Goal: Information Seeking & Learning: Find specific fact

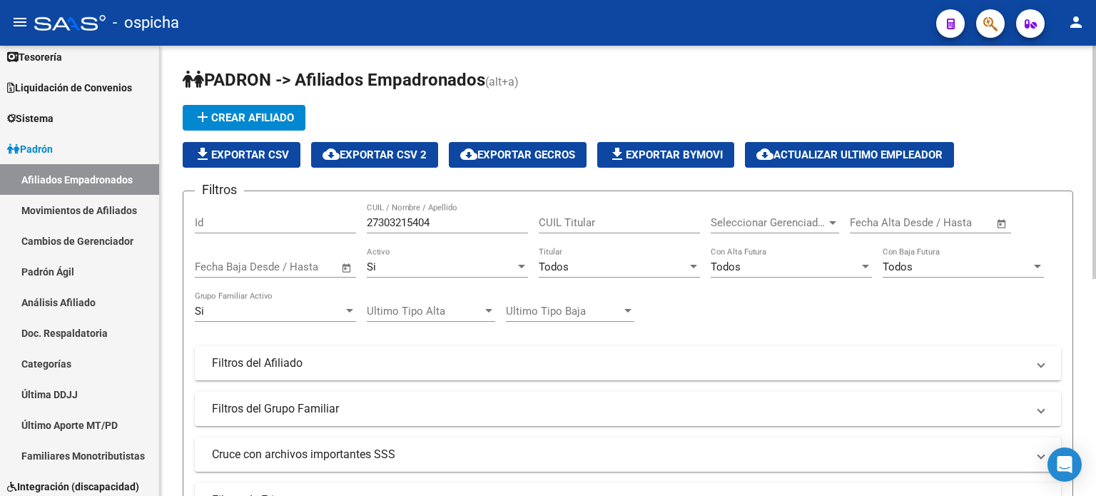
click at [474, 219] on input "27303215404" at bounding box center [447, 222] width 161 height 13
type input "2"
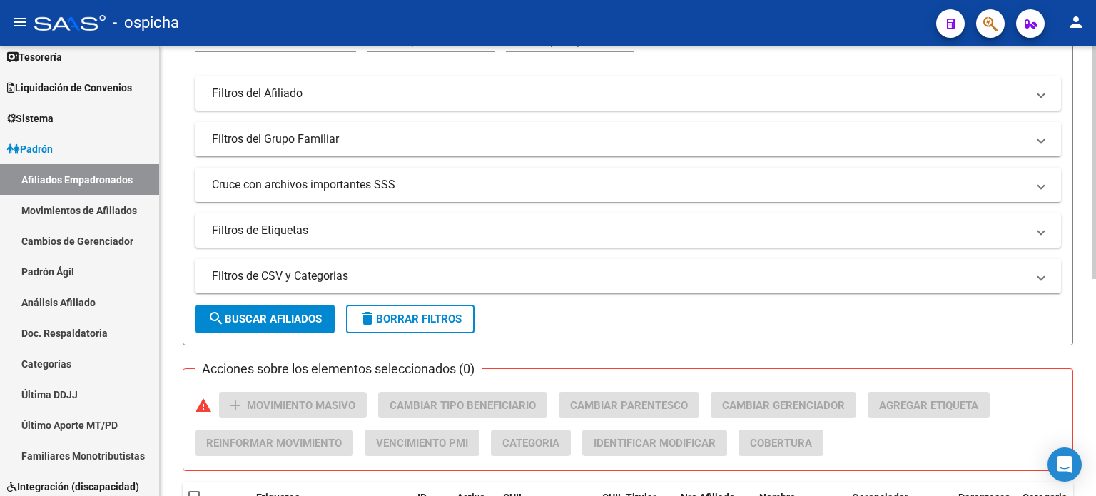
scroll to position [285, 0]
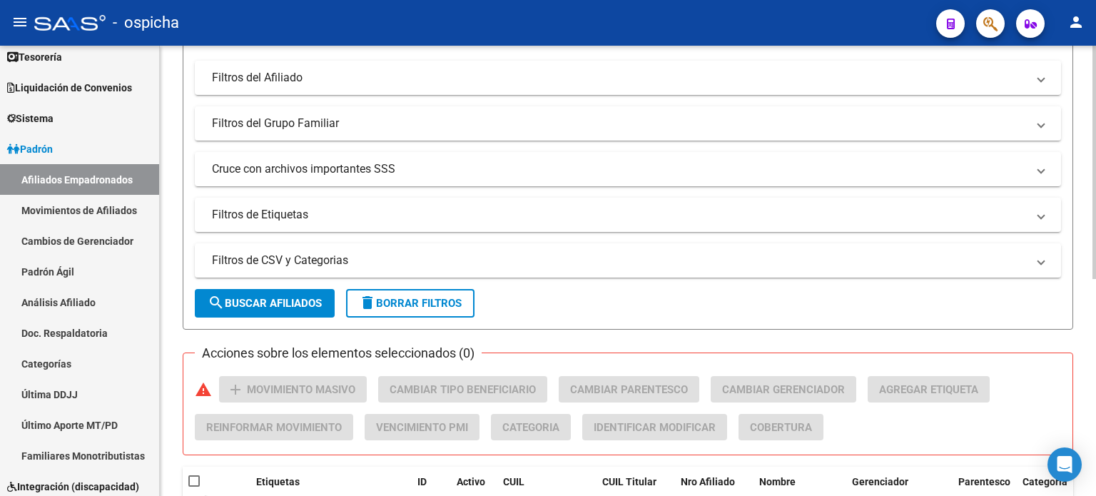
type input "20173223987"
click at [307, 293] on button "search Buscar Afiliados" at bounding box center [265, 303] width 140 height 29
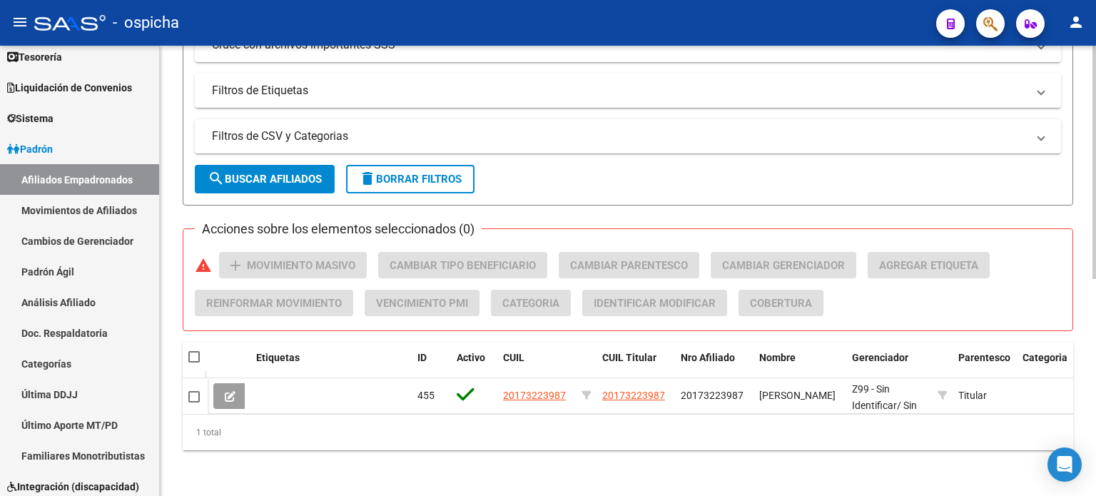
scroll to position [418, 0]
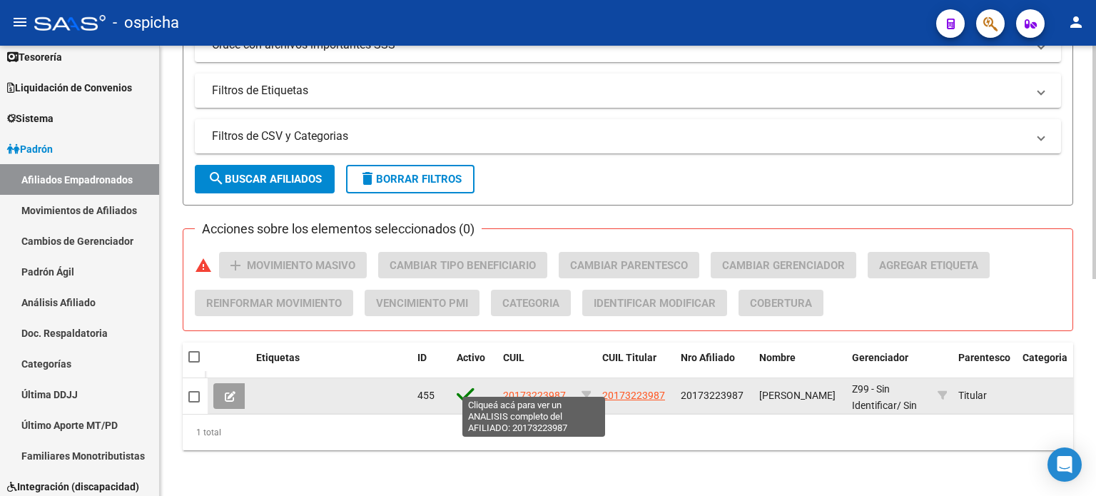
click at [535, 390] on span "20173223987" at bounding box center [534, 395] width 63 height 11
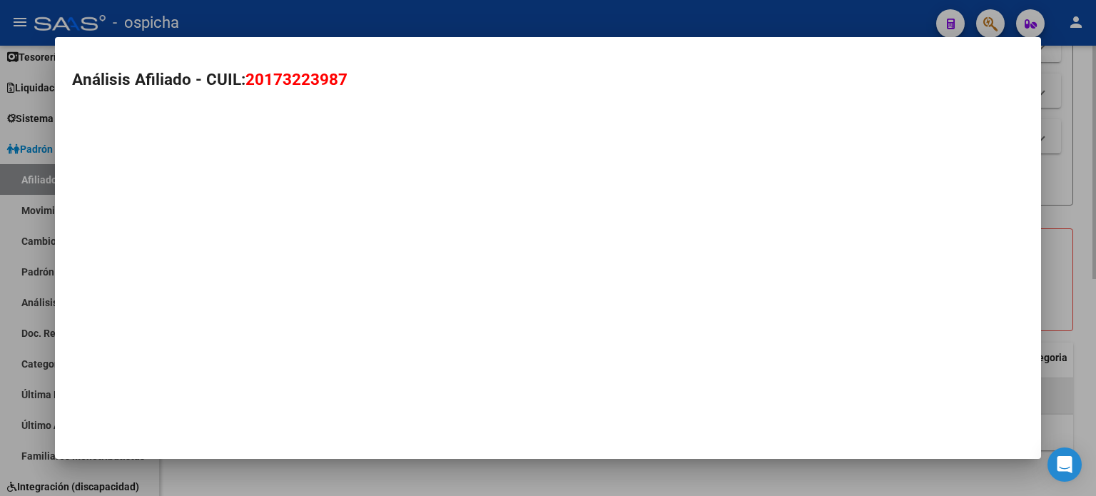
type textarea "20173223987"
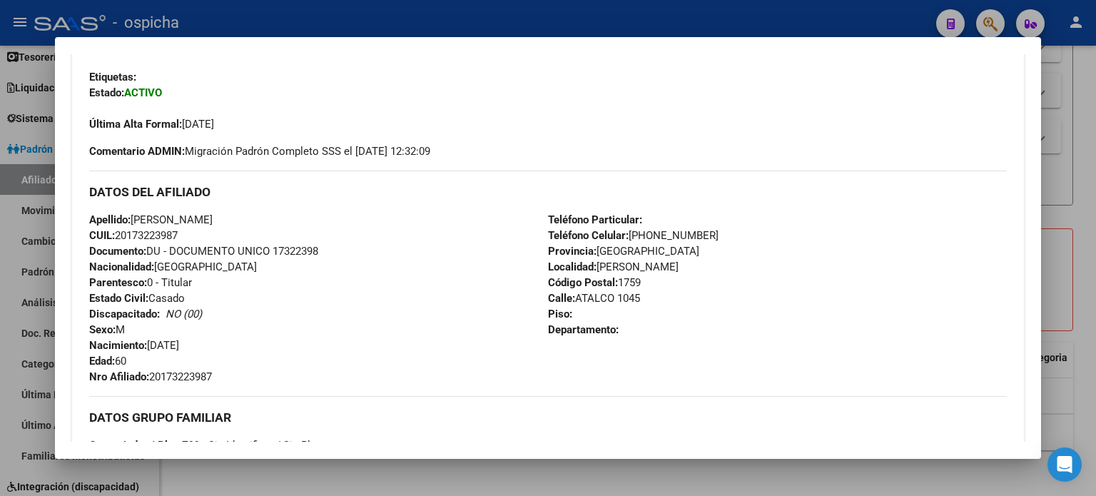
scroll to position [428, 0]
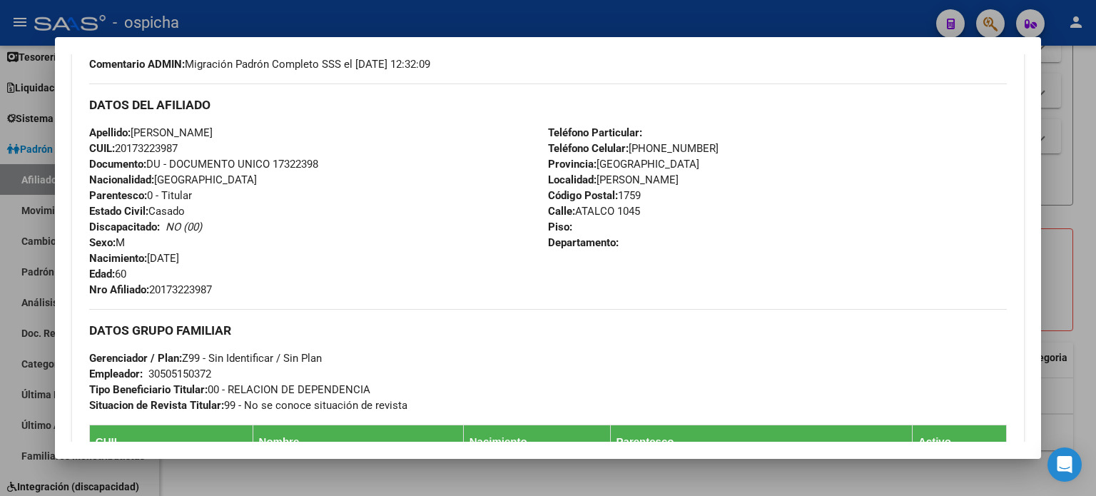
drag, startPoint x: 90, startPoint y: 105, endPoint x: 655, endPoint y: 263, distance: 586.7
click at [655, 263] on div "DATOS DEL AFILIADO Apellido: [PERSON_NAME] CUIL: 20173223987 Documento: DU - DO…" at bounding box center [548, 190] width 918 height 214
copy div "DATOS DEL AFILIADO Apellido: [PERSON_NAME] CUIL: 20173223987 Documento: DU - DO…"
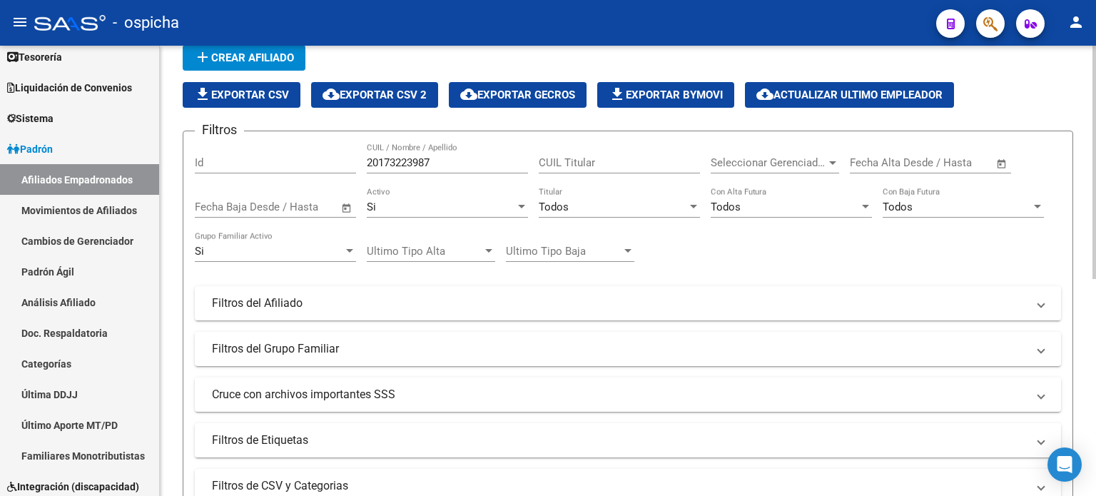
scroll to position [0, 0]
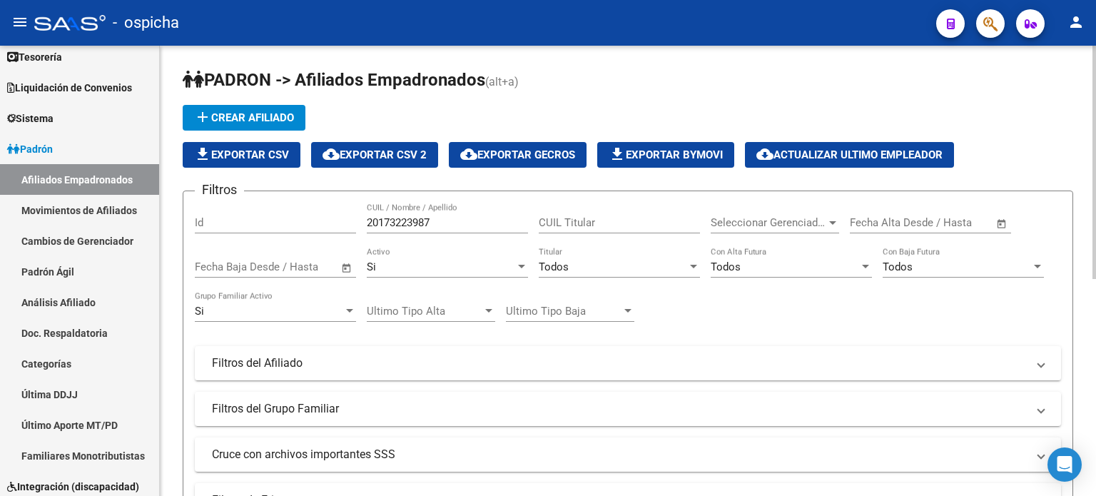
click at [457, 222] on input "20173223987" at bounding box center [447, 222] width 161 height 13
type input "2"
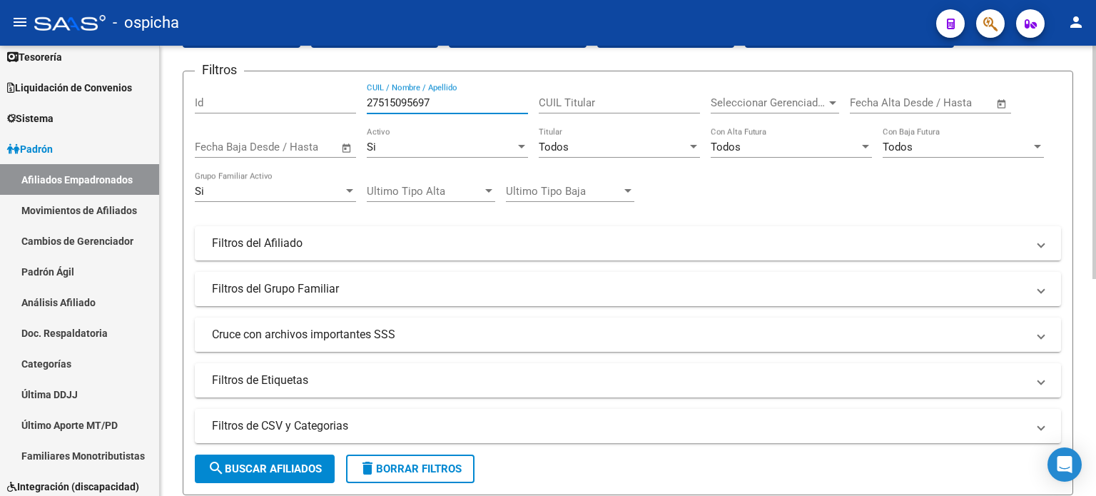
scroll to position [143, 0]
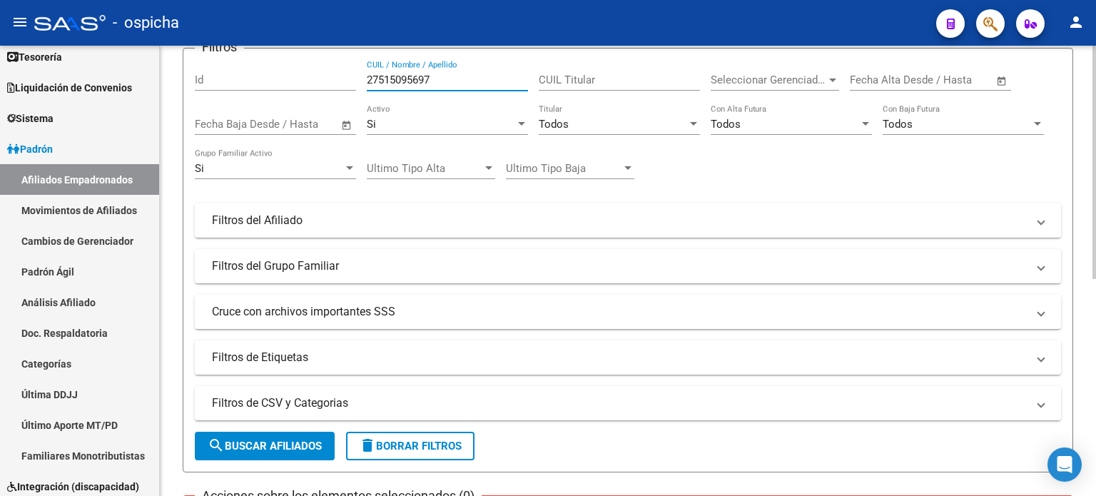
type input "27515095697"
click at [308, 442] on span "search Buscar Afiliados" at bounding box center [265, 446] width 114 height 13
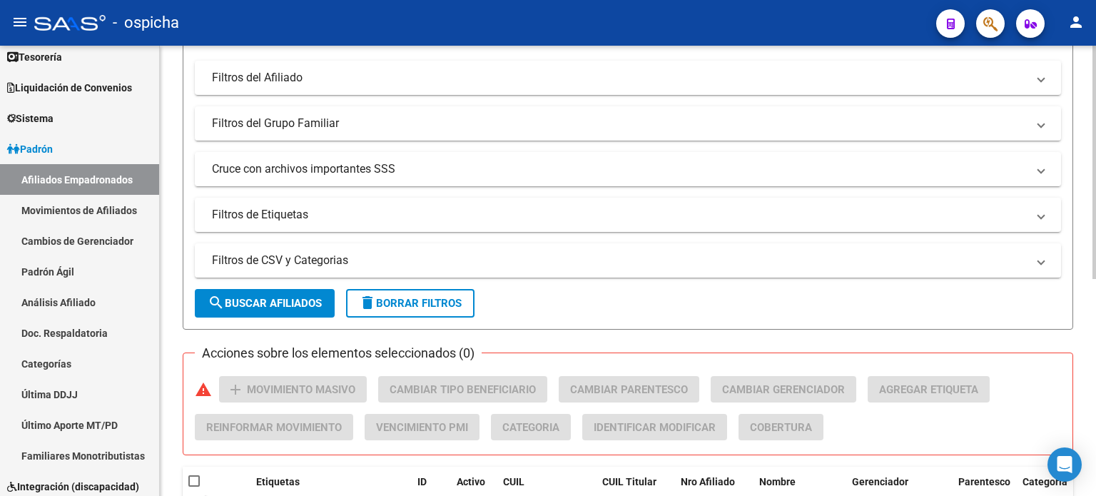
scroll to position [357, 0]
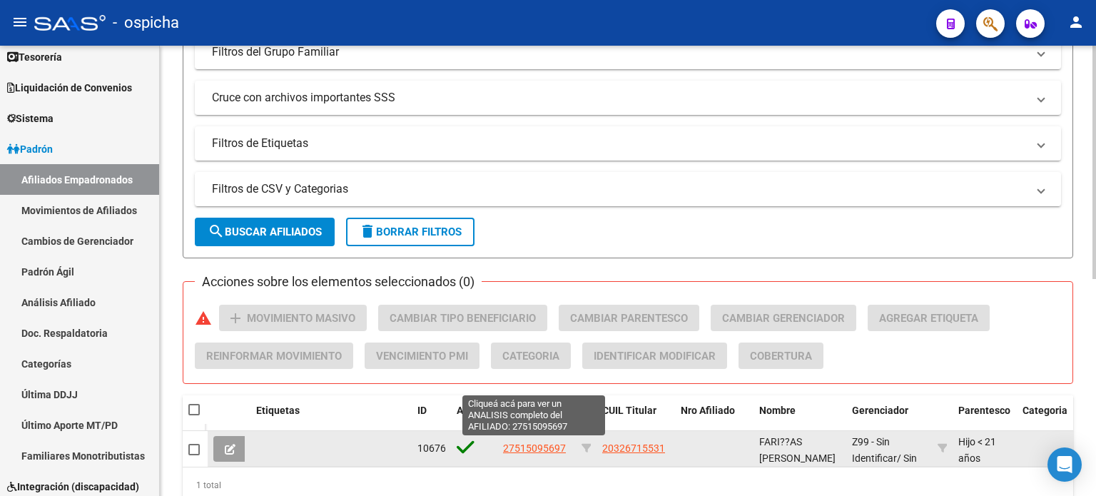
click at [521, 445] on span "27515095697" at bounding box center [534, 447] width 63 height 11
type textarea "27515095697"
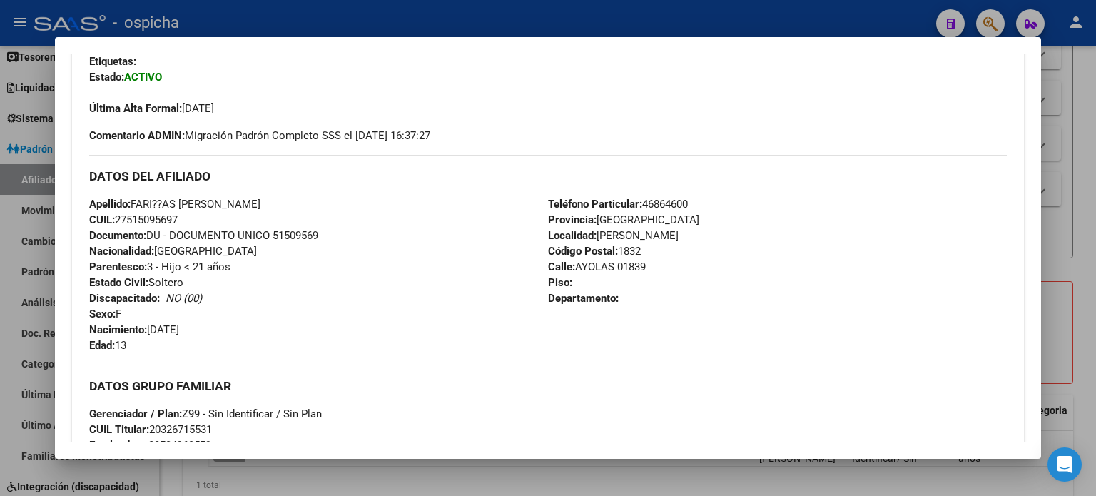
drag, startPoint x: 87, startPoint y: 176, endPoint x: 648, endPoint y: 311, distance: 577.0
click at [648, 311] on div "Enviar Credencial Digital remove_red_eye Movimientos Sin Certificado Discapacid…" at bounding box center [548, 415] width 952 height 809
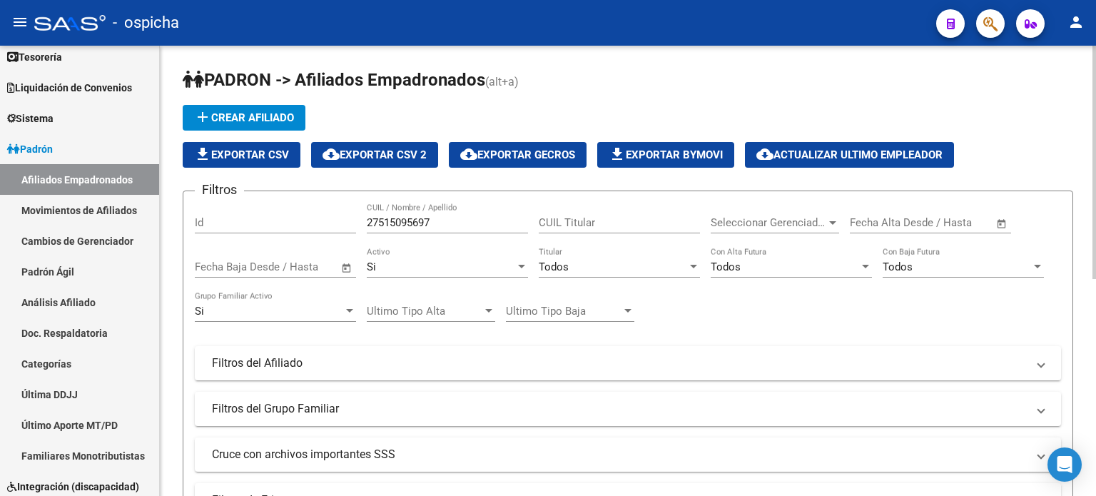
click at [432, 222] on input "27515095697" at bounding box center [447, 222] width 161 height 13
type input "2"
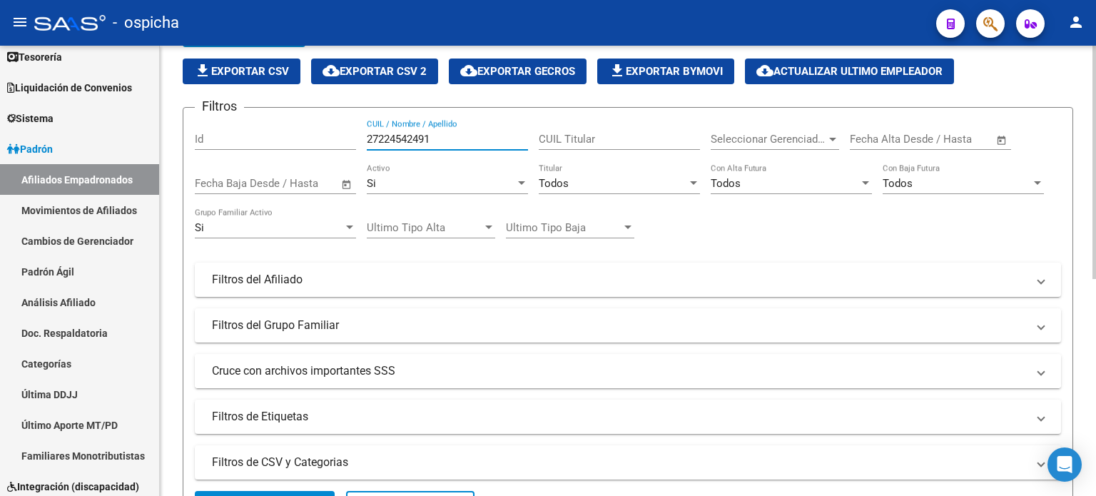
scroll to position [285, 0]
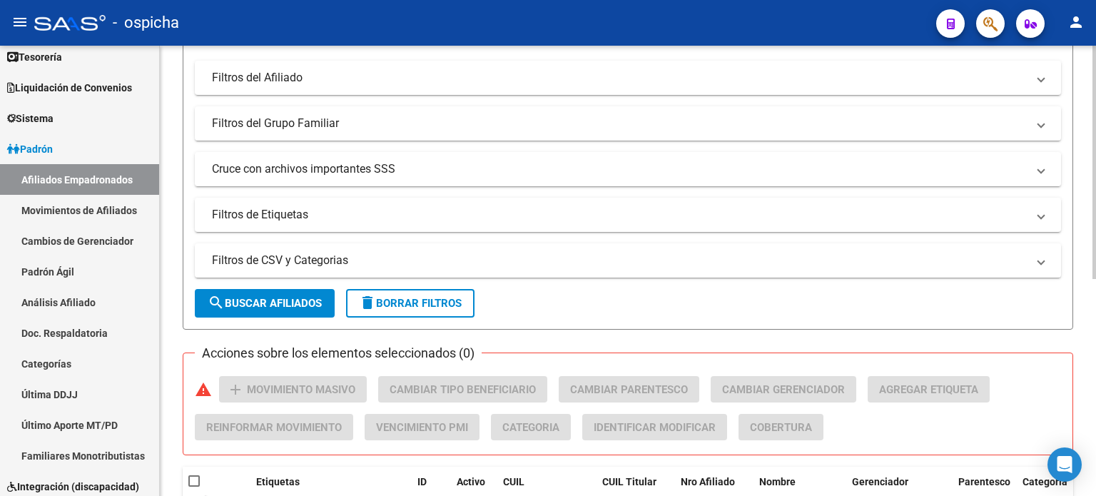
type input "27224542491"
click at [298, 289] on button "search Buscar Afiliados" at bounding box center [265, 303] width 140 height 29
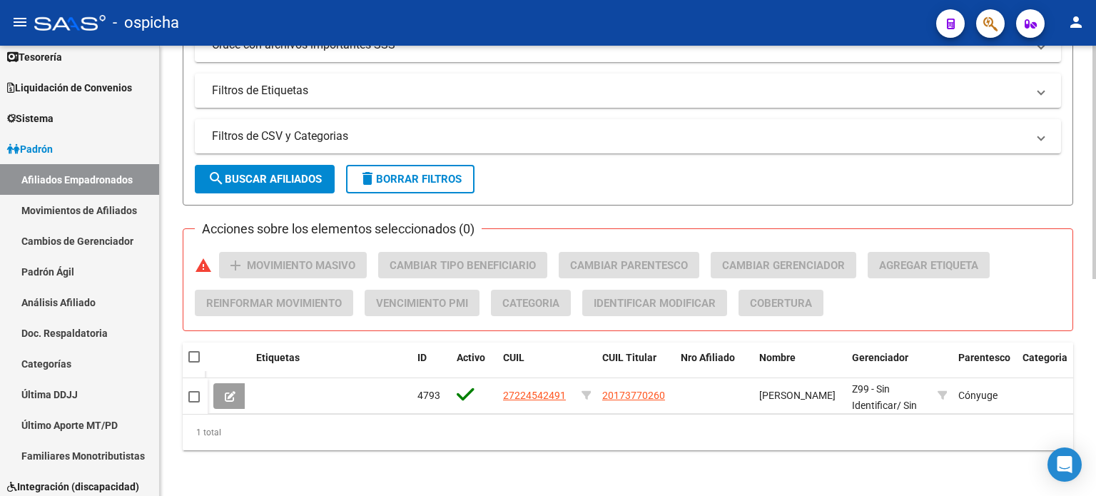
scroll to position [418, 0]
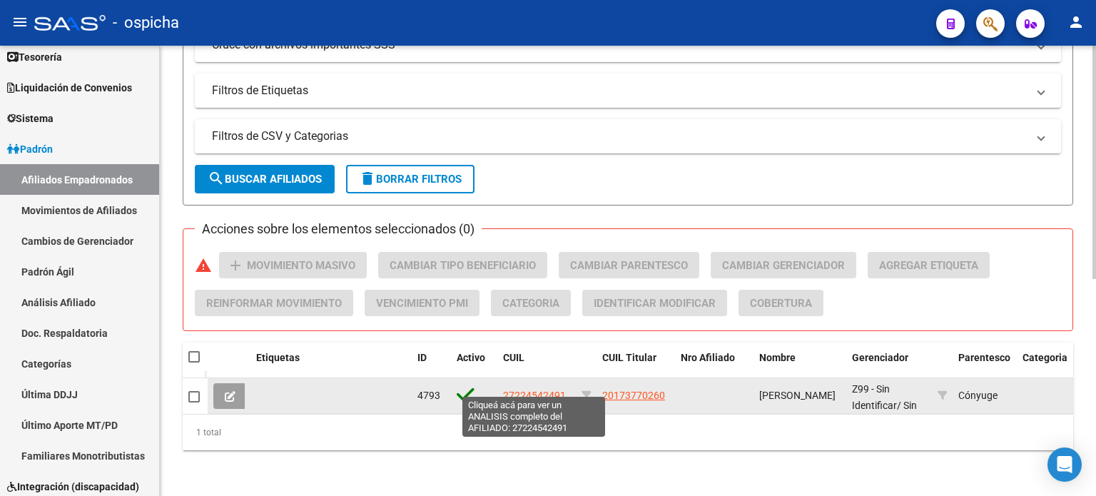
click at [530, 390] on span "27224542491" at bounding box center [534, 395] width 63 height 11
type textarea "27224542491"
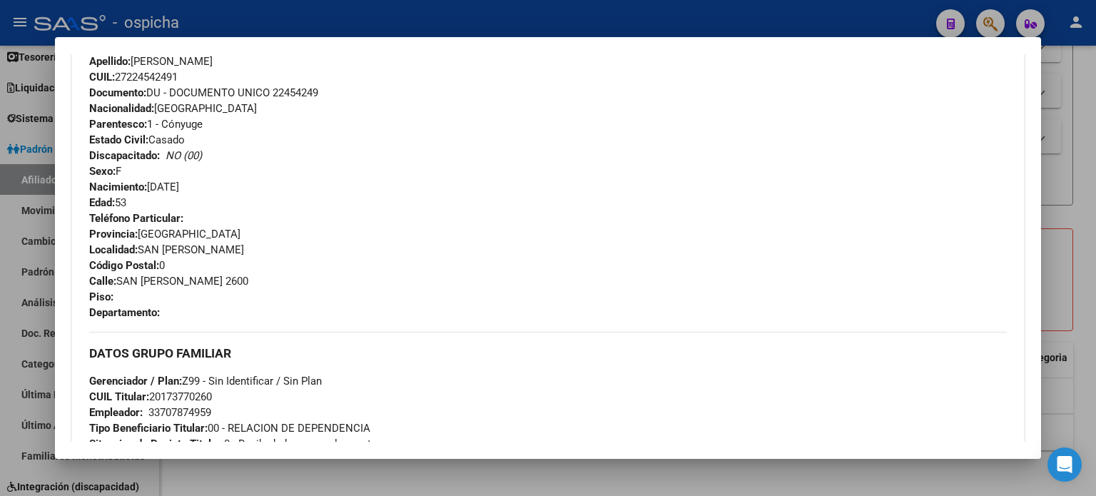
scroll to position [496, 0]
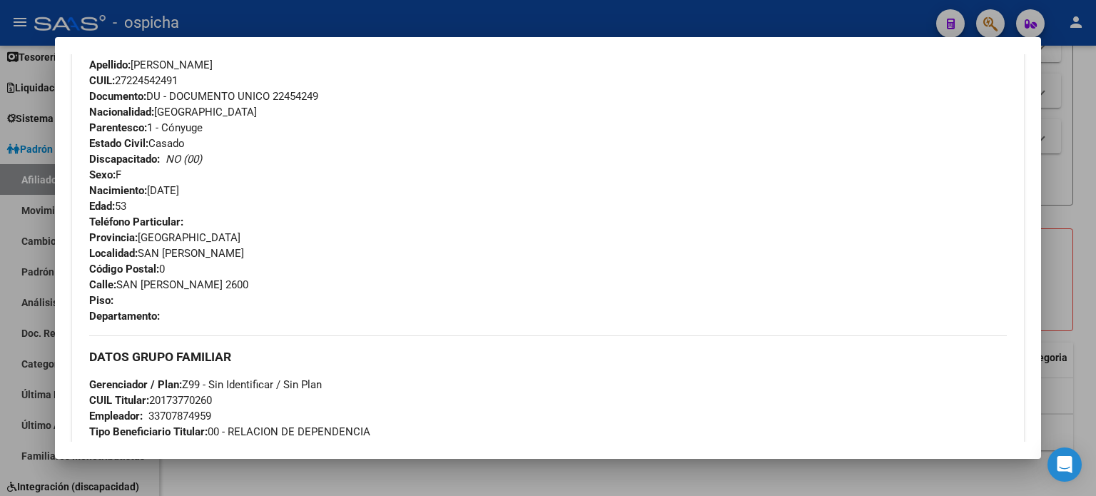
drag, startPoint x: 89, startPoint y: 59, endPoint x: 232, endPoint y: 318, distance: 295.1
click at [232, 318] on div "DATOS DEL AFILIADO Apellido: [PERSON_NAME] CUIL: 27224542491 Documento: DU - DO…" at bounding box center [548, 170] width 918 height 308
copy div "Apellido: [PERSON_NAME] CUIL: 27224542491 Documento: DU - DOCUMENTO UNICO 22454…"
